Goal: Task Accomplishment & Management: Use online tool/utility

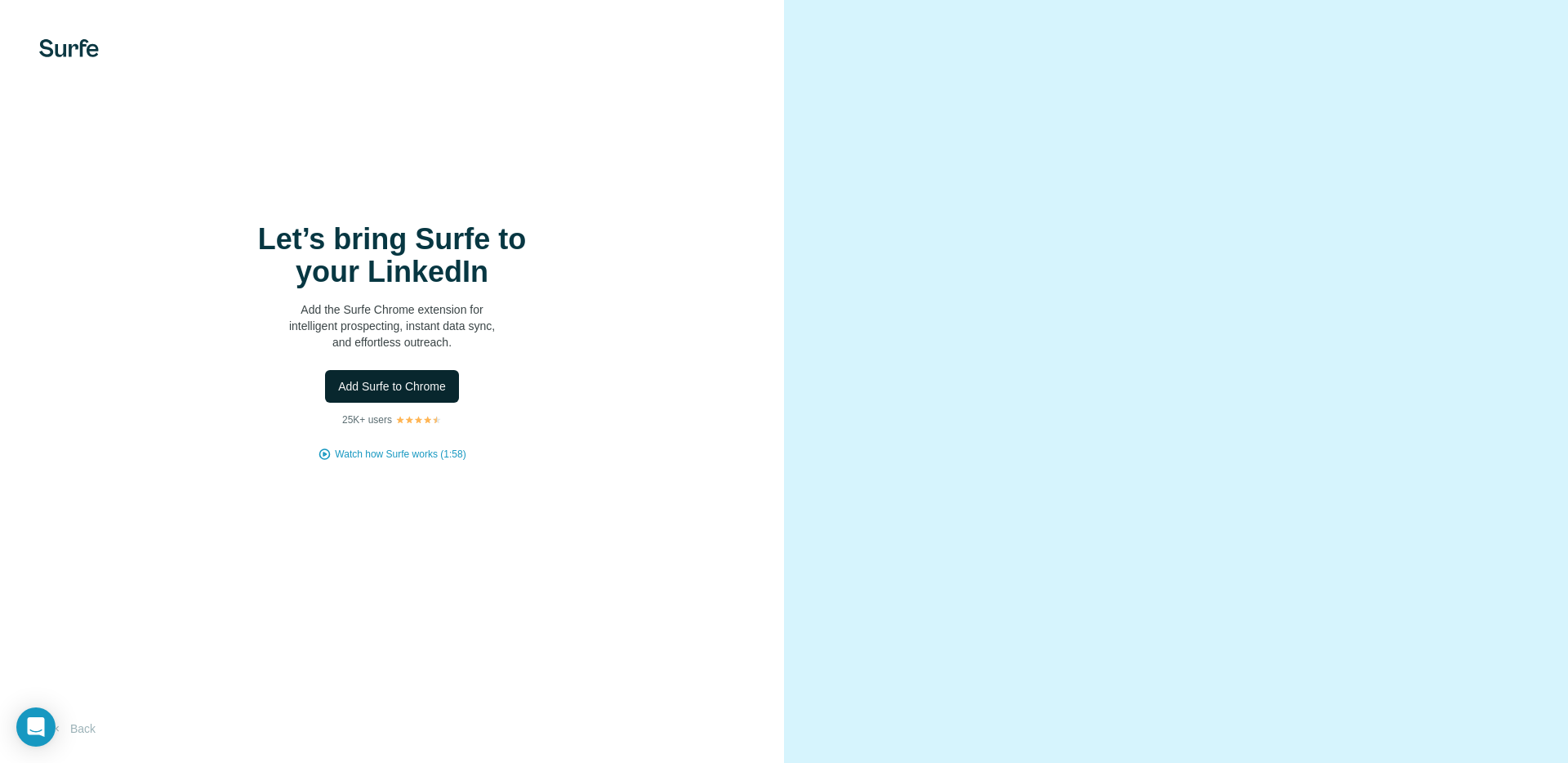
click at [403, 391] on span "Add Surfe to Chrome" at bounding box center [392, 386] width 108 height 16
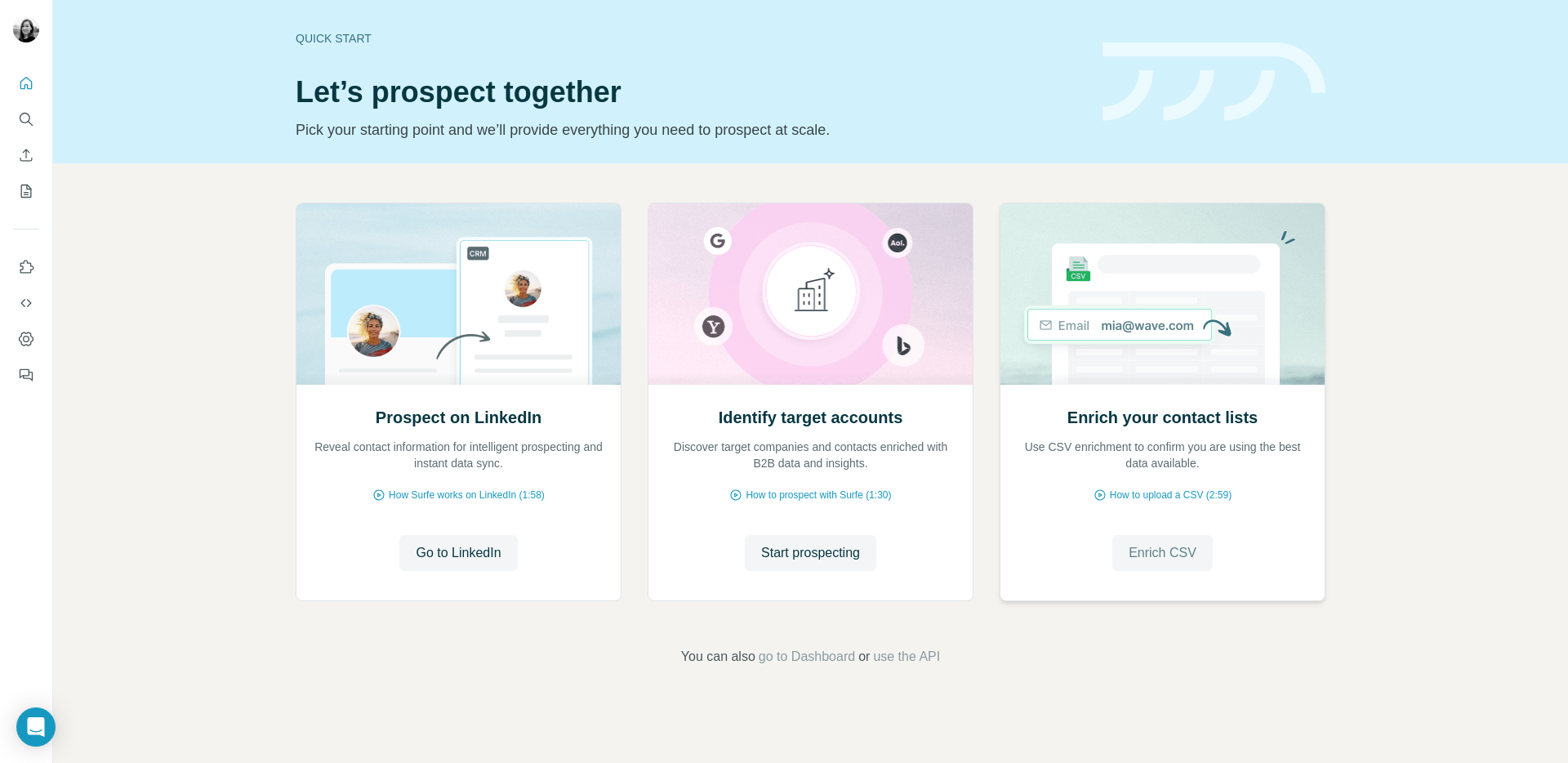
click at [1137, 552] on span "Enrich CSV" at bounding box center [1162, 553] width 68 height 20
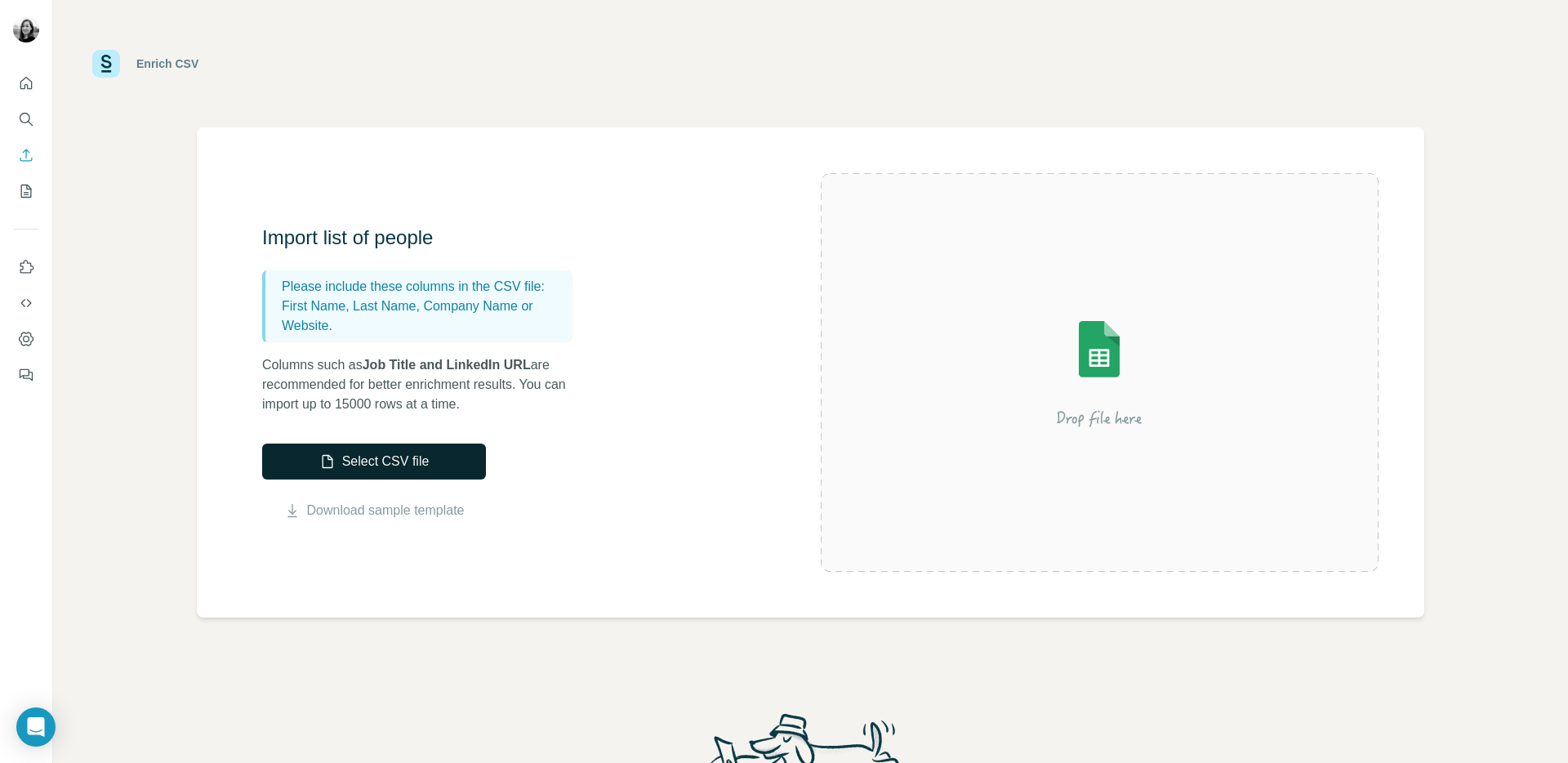
click at [376, 459] on button "Select CSV file" at bounding box center [374, 462] width 224 height 36
click at [387, 460] on button "Select CSV file" at bounding box center [374, 462] width 224 height 36
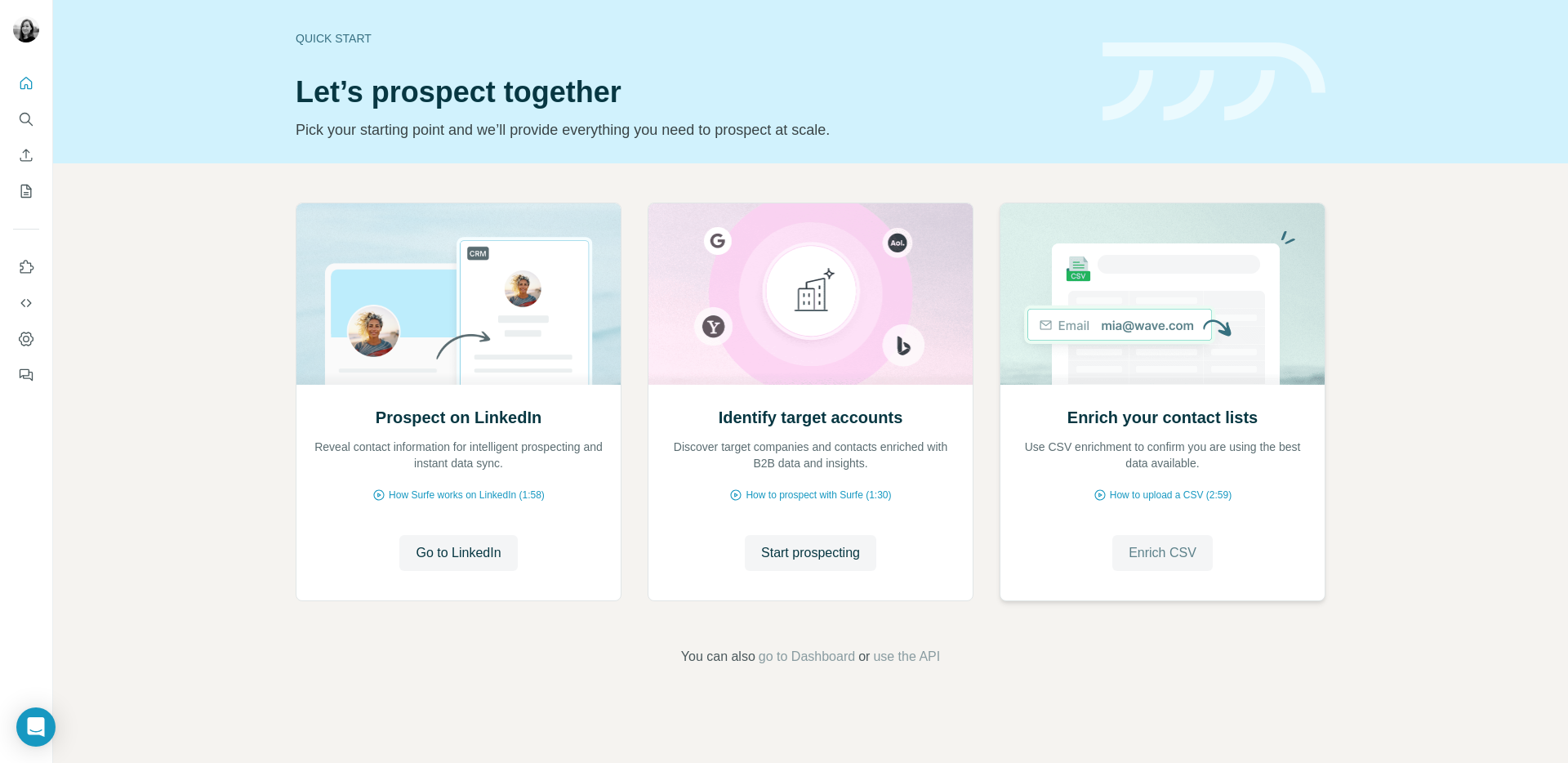
click at [1187, 559] on span "Enrich CSV" at bounding box center [1162, 553] width 68 height 20
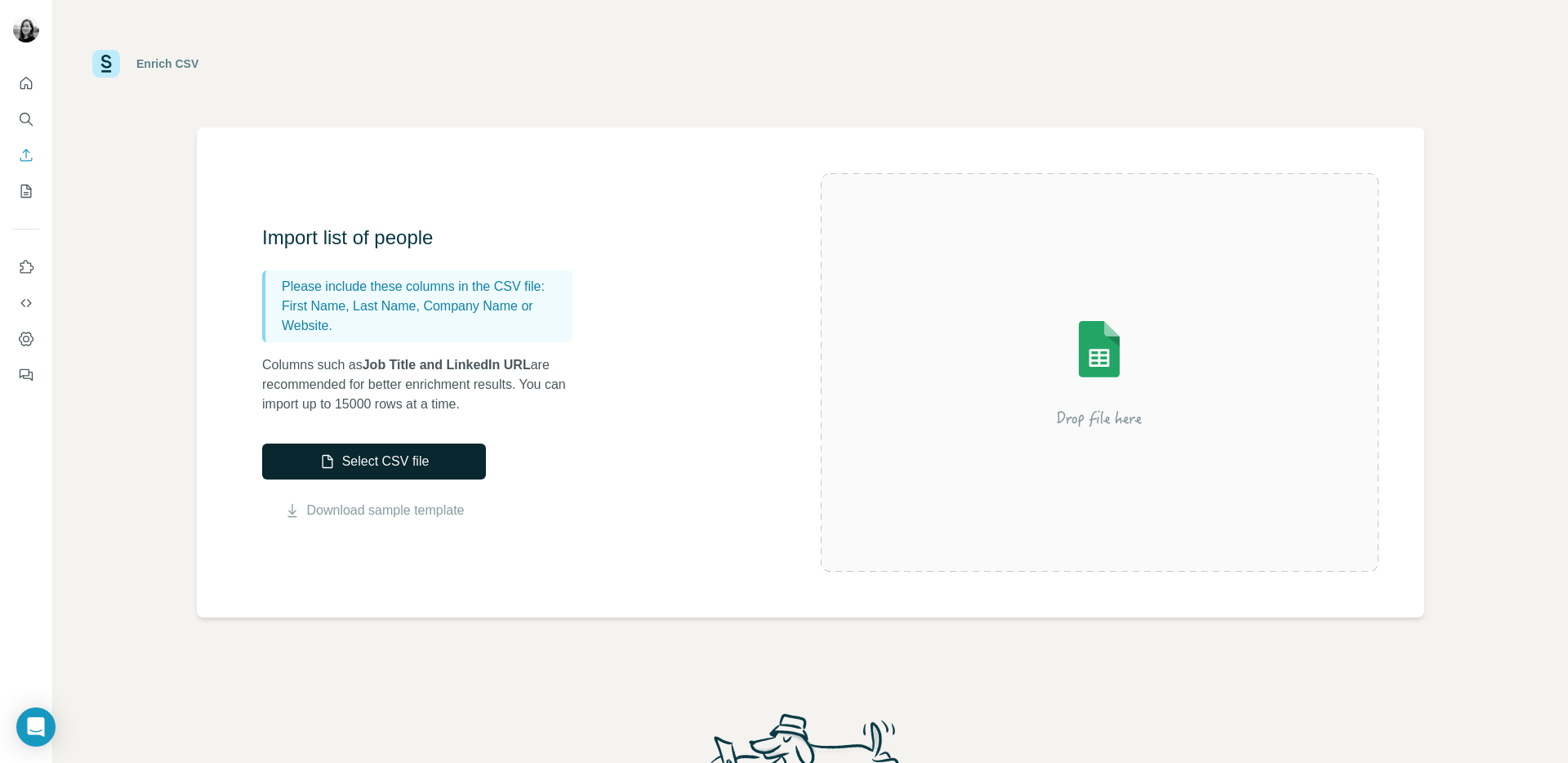
click at [319, 465] on icon "button" at bounding box center [327, 461] width 16 height 16
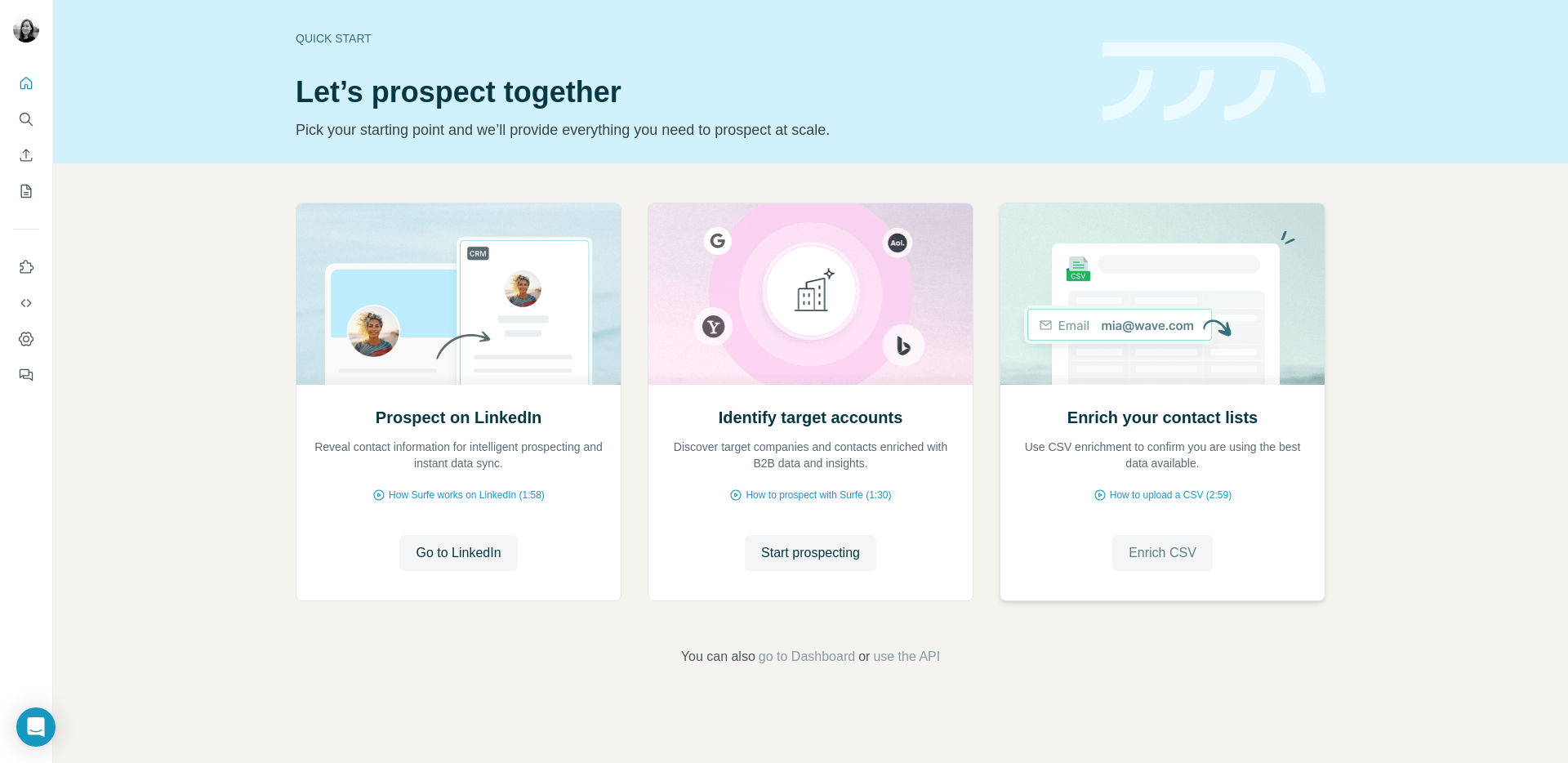
click at [1164, 556] on span "Enrich CSV" at bounding box center [1162, 553] width 68 height 20
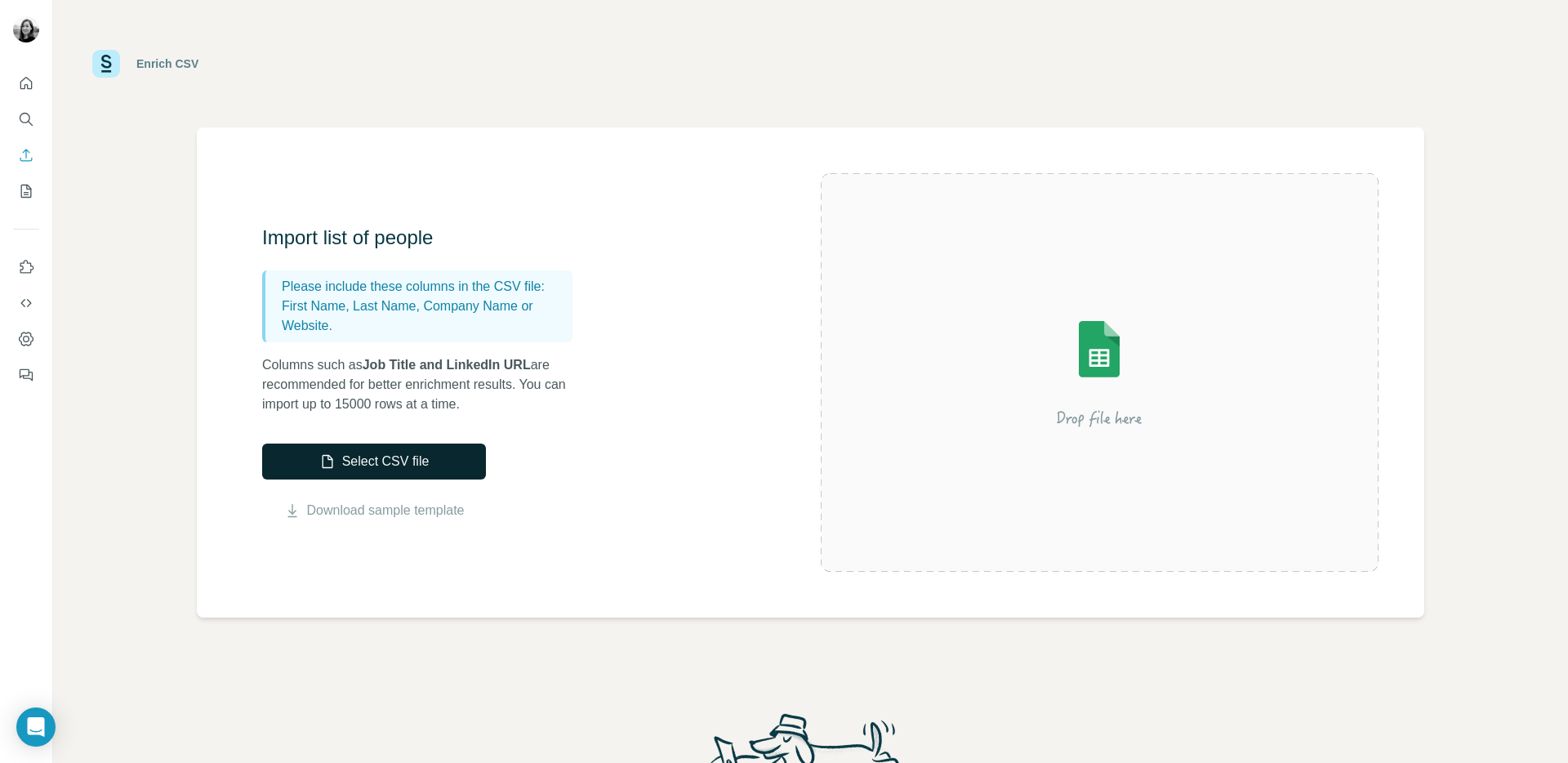
click at [356, 466] on button "Select CSV file" at bounding box center [374, 462] width 224 height 36
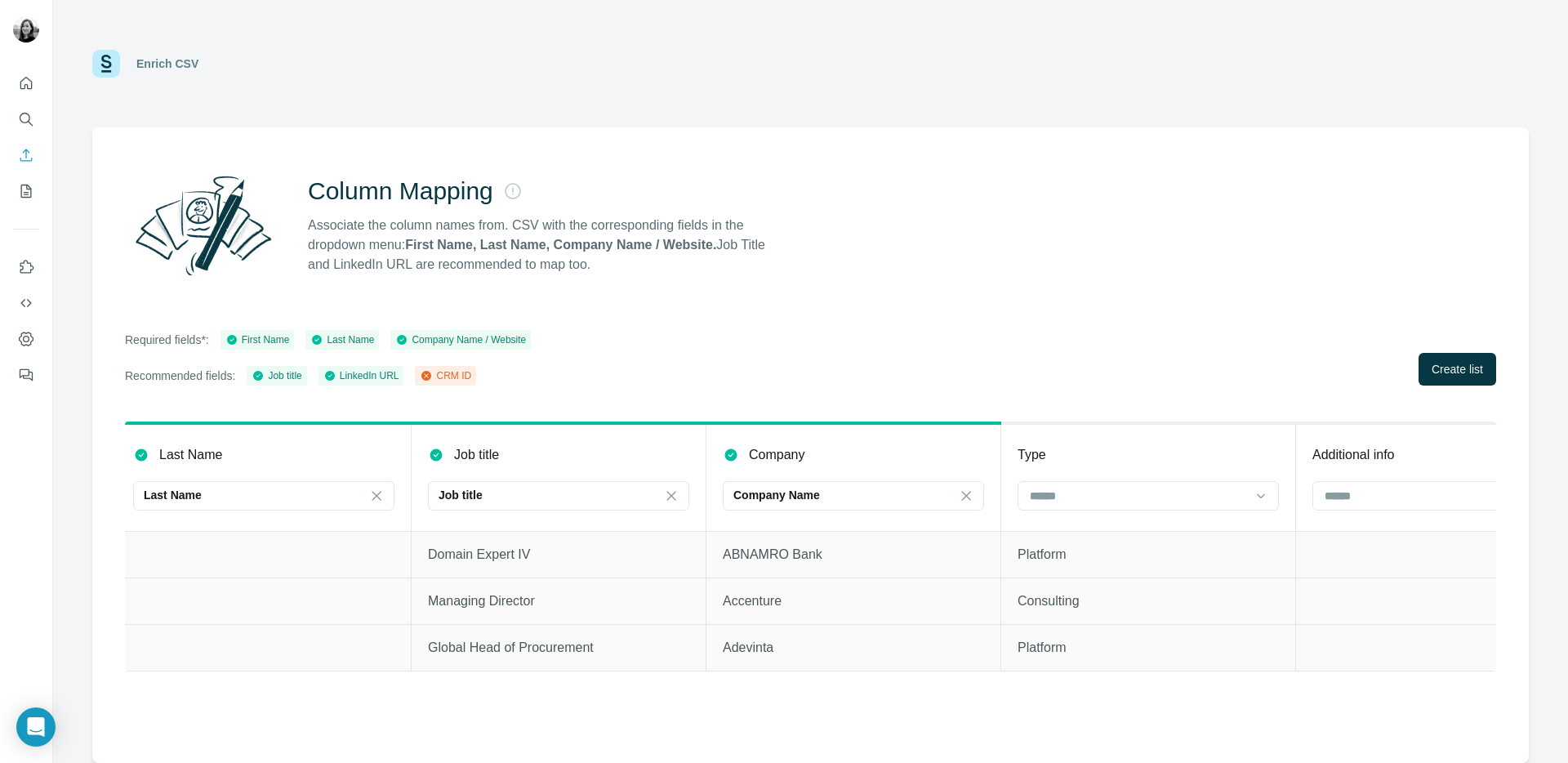
scroll to position [0, 568]
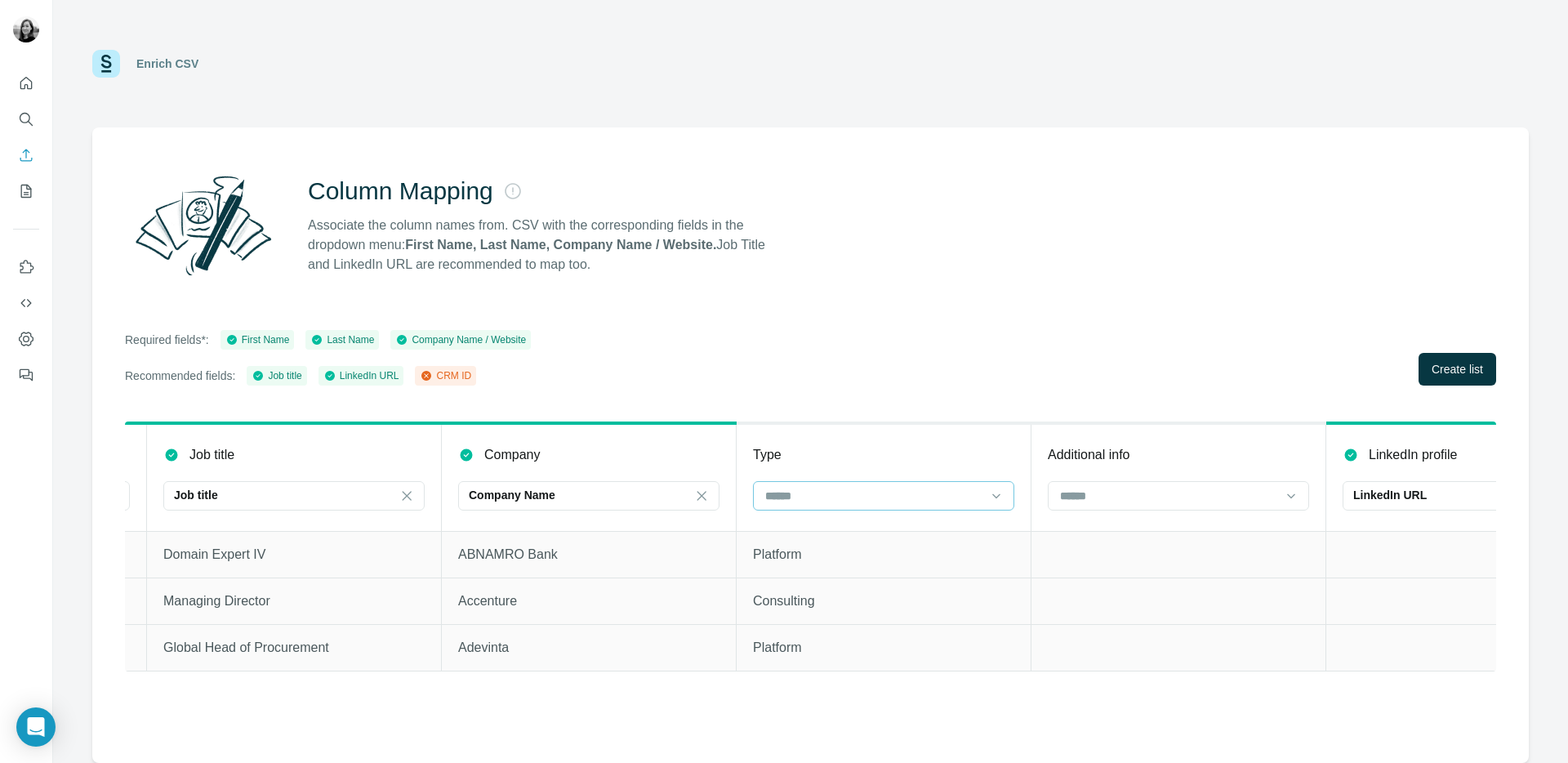
click at [920, 501] on input at bounding box center [874, 495] width 220 height 18
click at [910, 338] on div "Required fields*: First Name Last Name Company Name / Website Recommended field…" at bounding box center [810, 357] width 1371 height 55
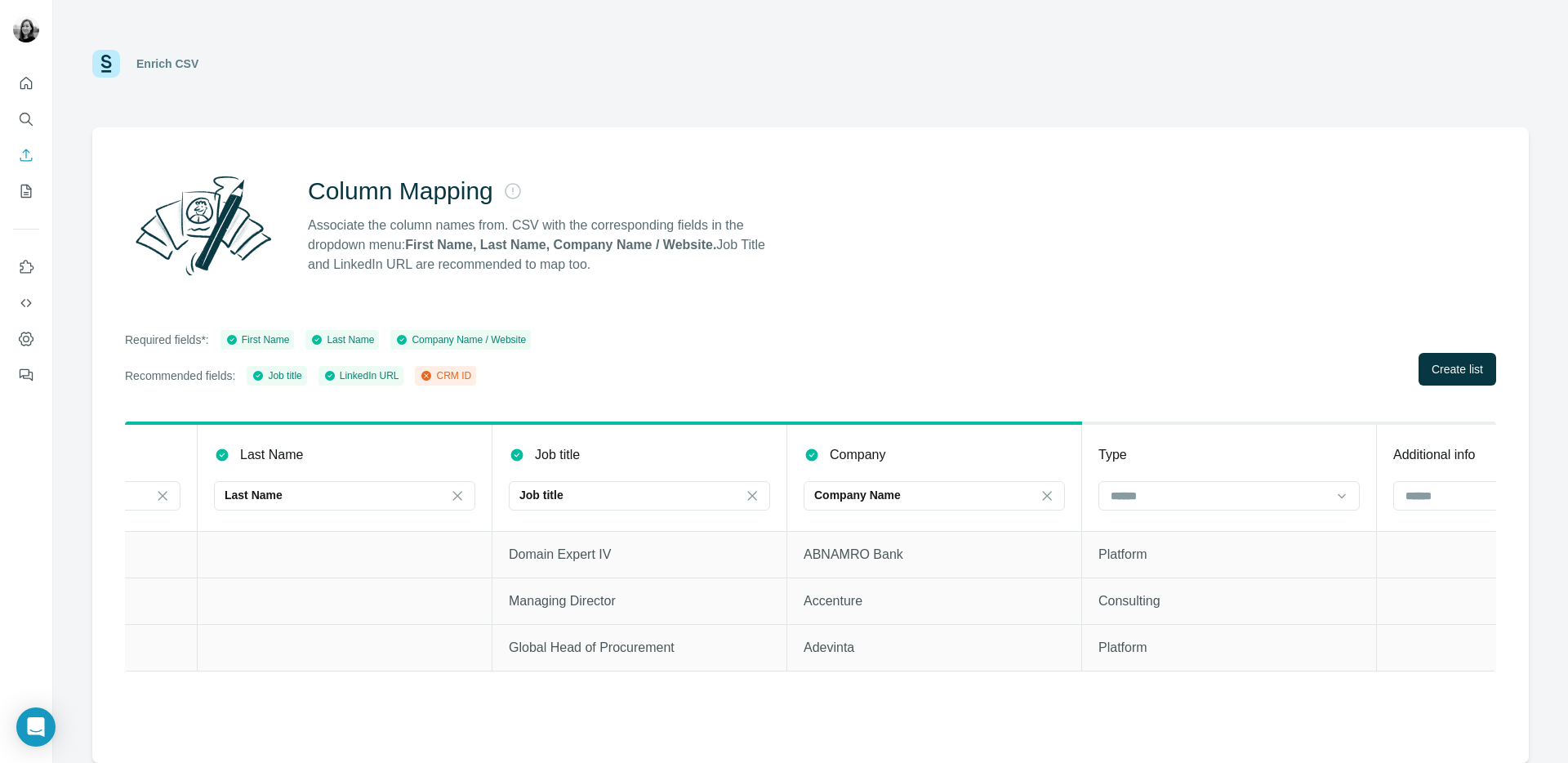
scroll to position [0, 0]
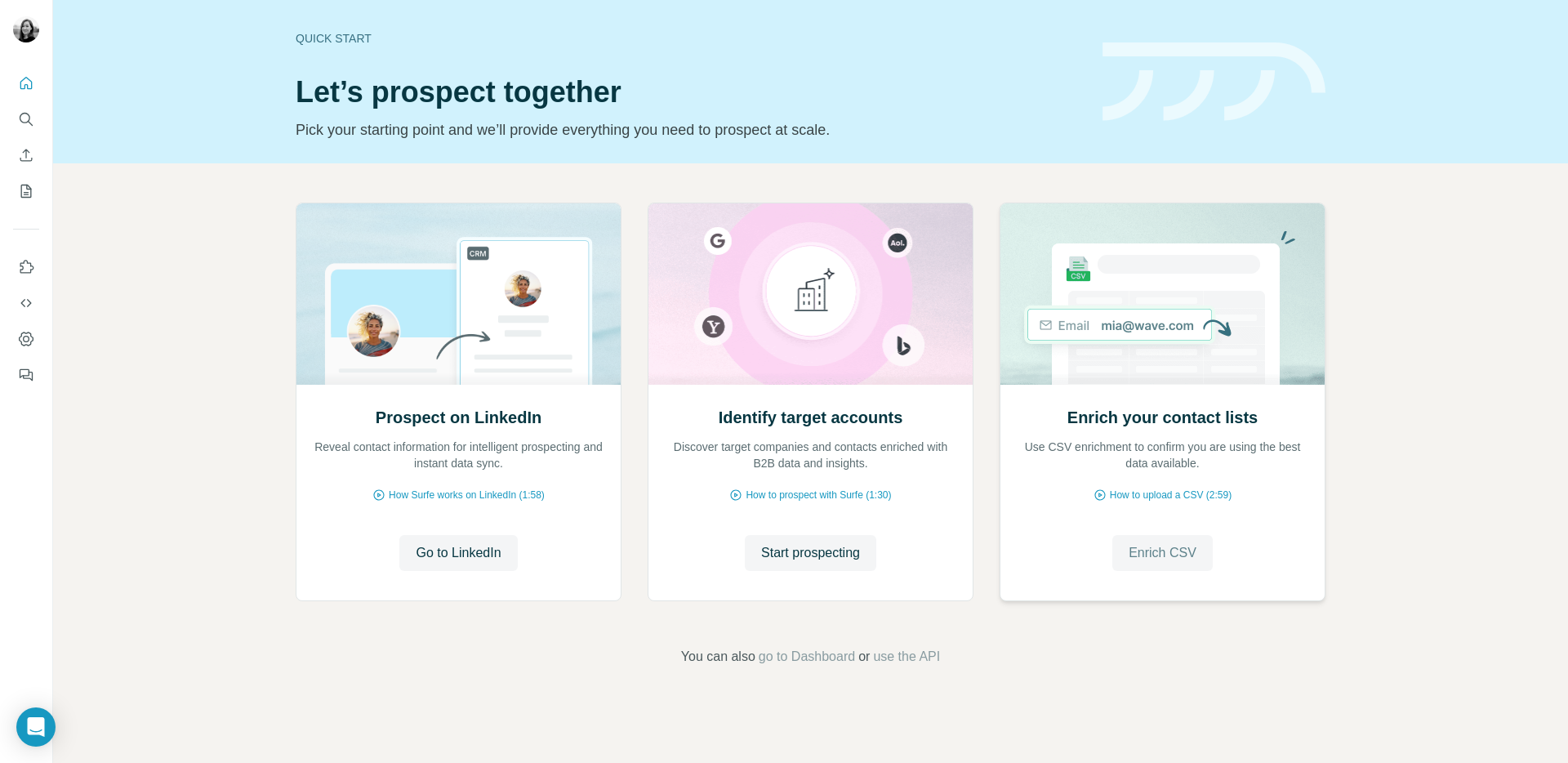
click at [1178, 558] on span "Enrich CSV" at bounding box center [1162, 553] width 68 height 20
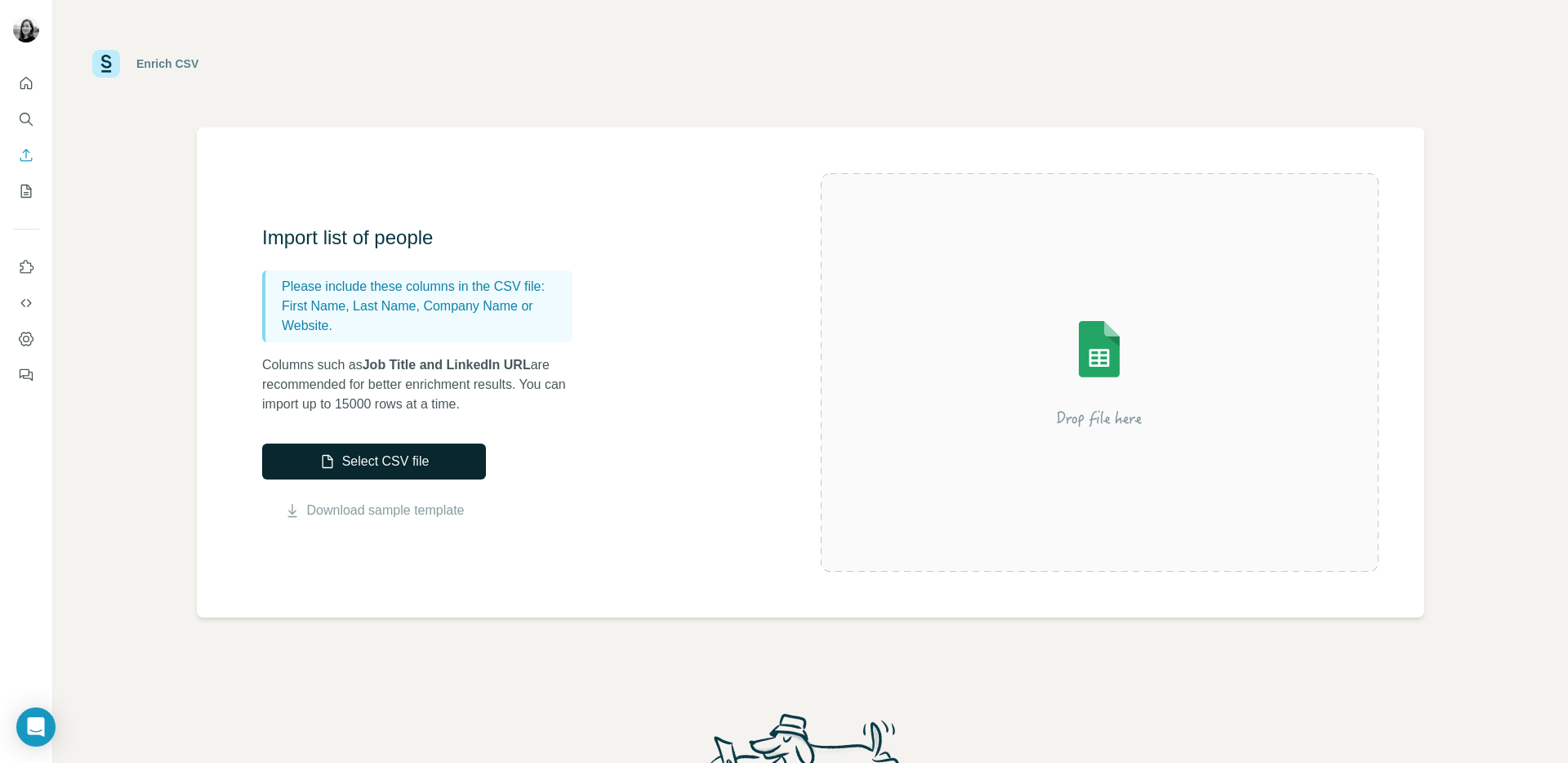
click at [344, 466] on button "Select CSV file" at bounding box center [374, 462] width 224 height 36
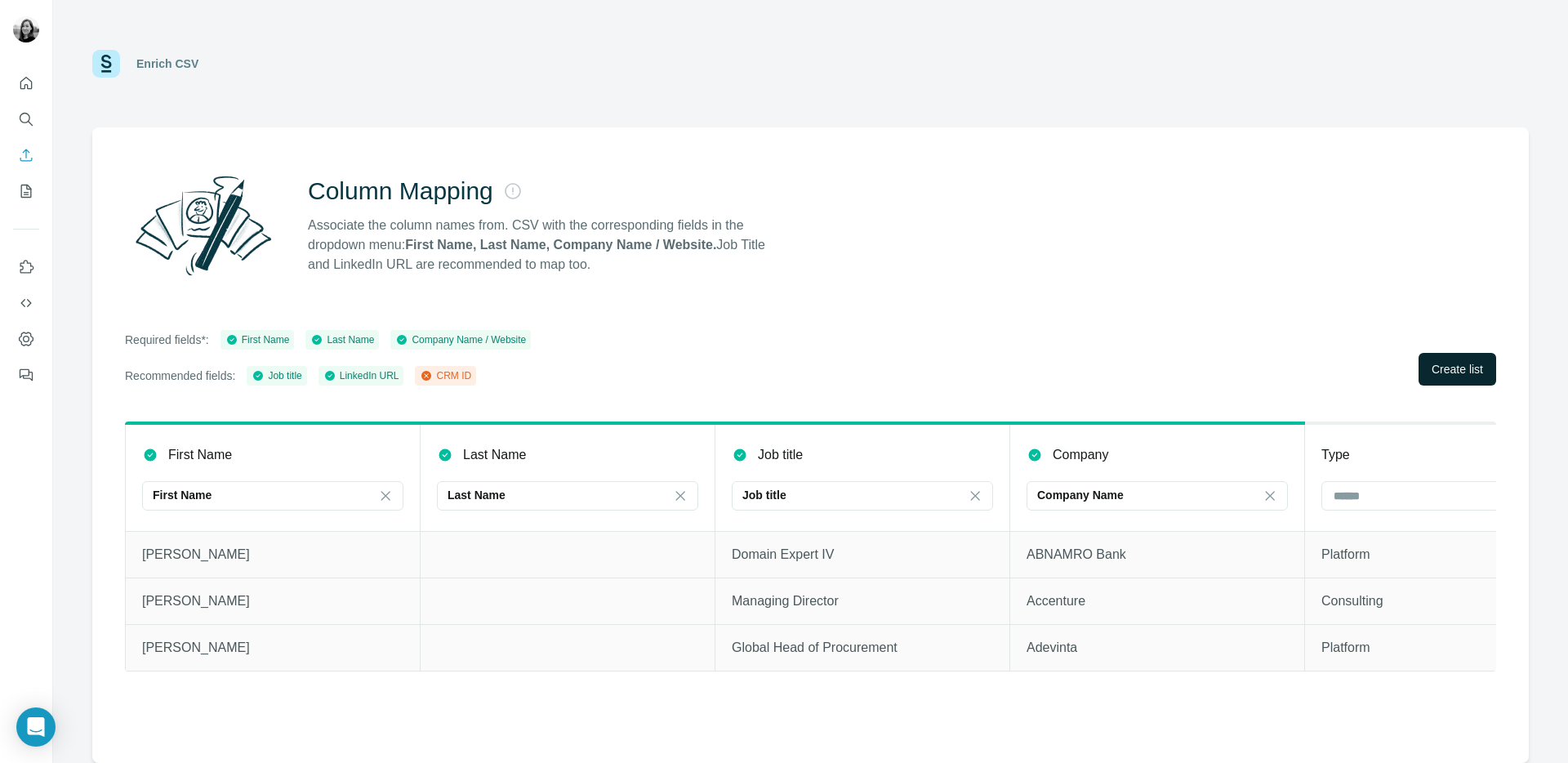
click at [1431, 371] on span "Create list" at bounding box center [1457, 369] width 52 height 16
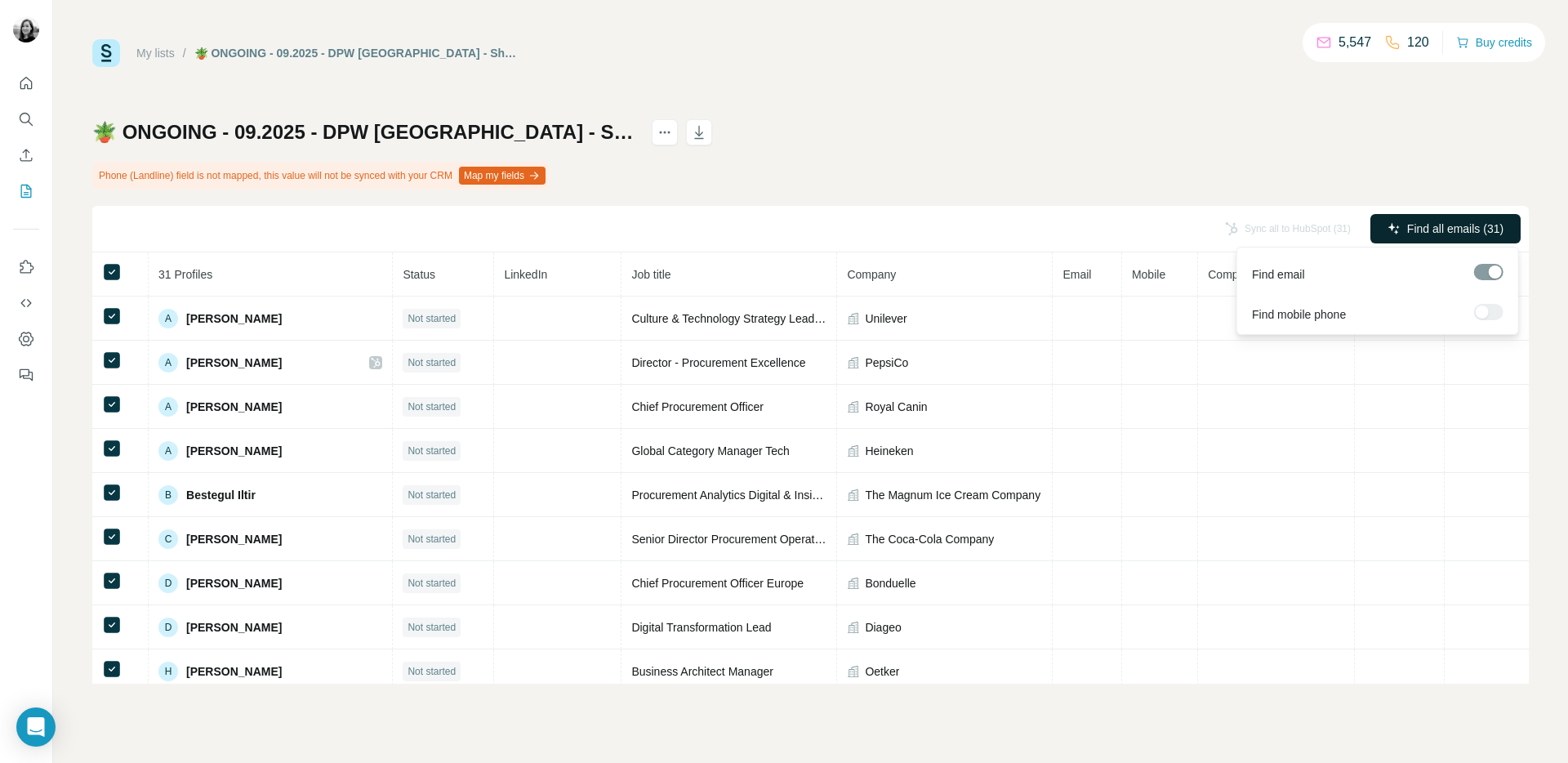
click at [1408, 234] on span "Find all emails (31)" at bounding box center [1455, 228] width 96 height 16
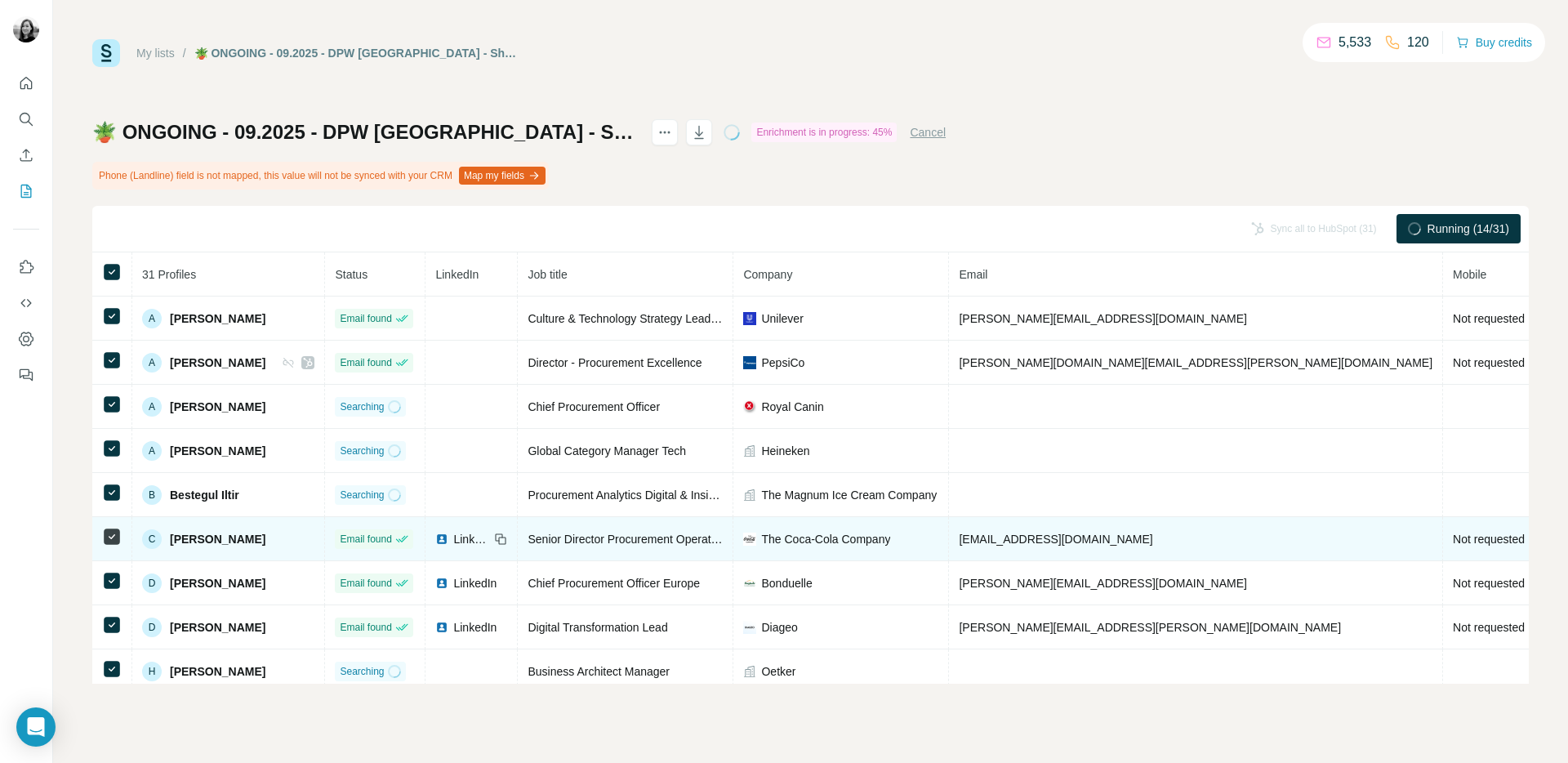
click at [453, 541] on span "LinkedIn" at bounding box center [471, 538] width 36 height 16
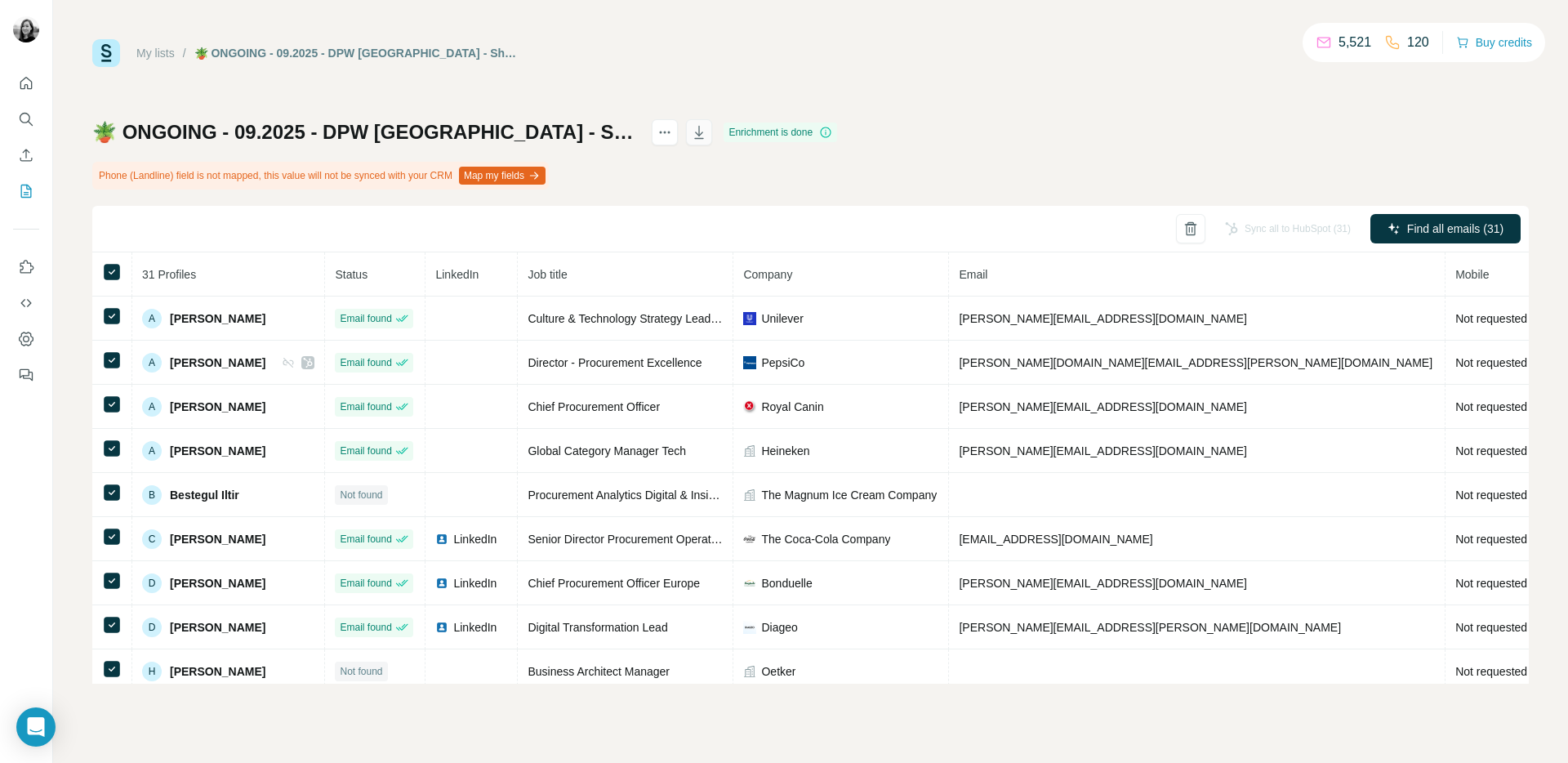
click at [691, 133] on icon "button" at bounding box center [698, 132] width 16 height 16
click at [508, 52] on div "My lists / 🪴 ONGOING - 09.2025 - DPW Amsterdam - Sheet1 5,521 120 Buy credits" at bounding box center [810, 53] width 1436 height 28
